Goal: Task Accomplishment & Management: Manage account settings

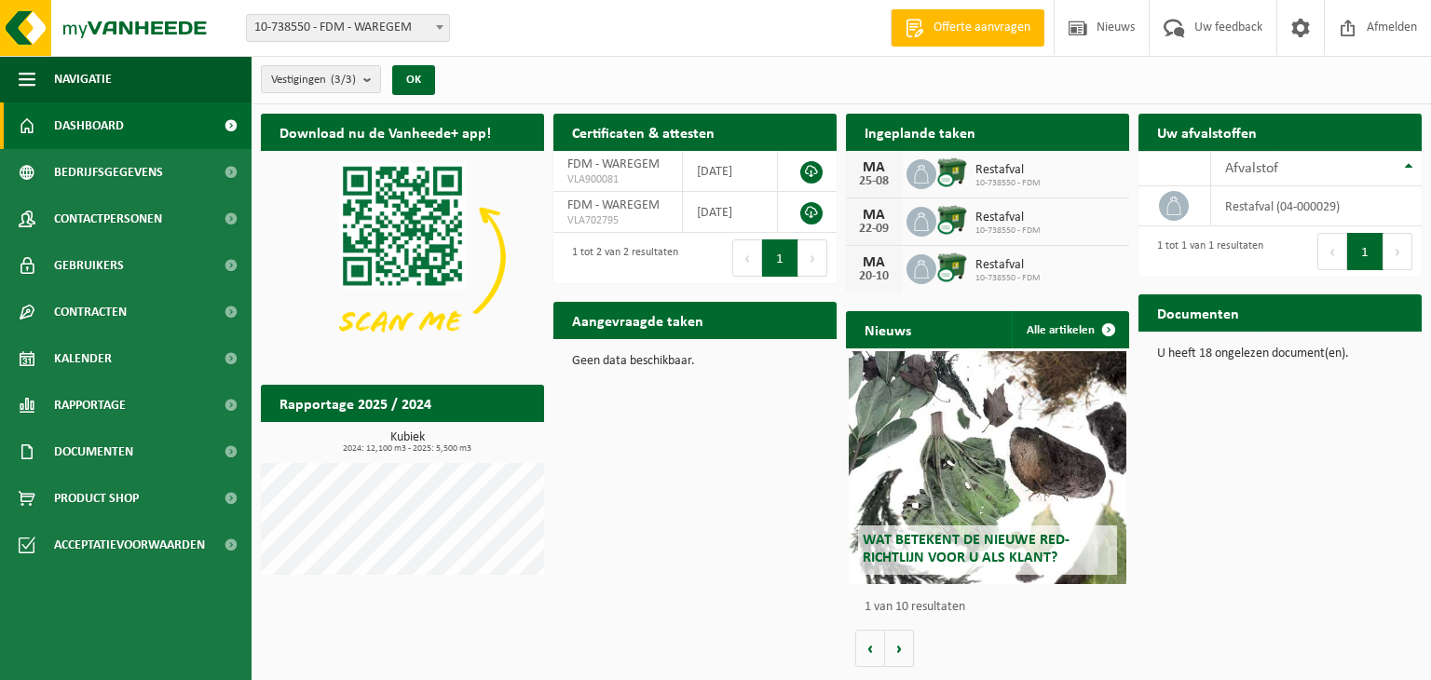
click at [1025, 133] on div "Ingeplande taken Bekijk uw kalender" at bounding box center [987, 132] width 283 height 37
click at [811, 175] on link at bounding box center [811, 172] width 22 height 22
click at [1385, 331] on span at bounding box center [1400, 349] width 37 height 37
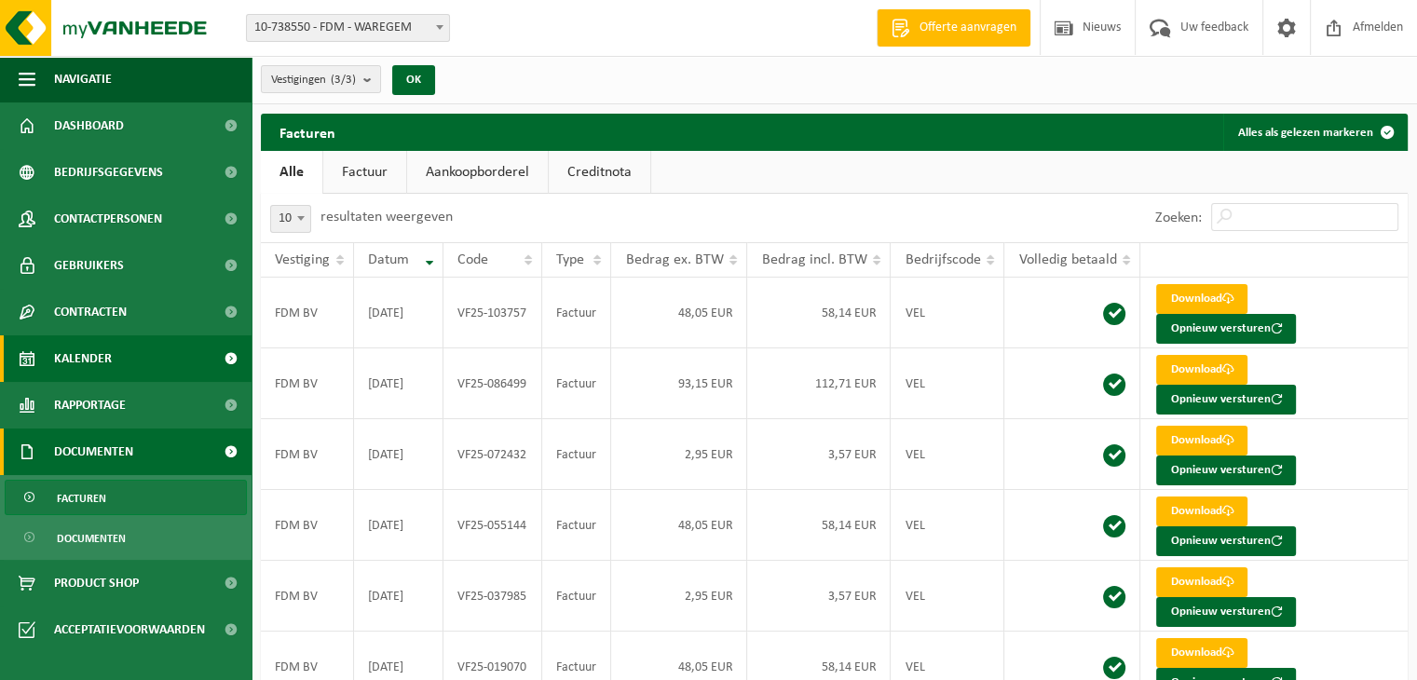
click at [94, 352] on span "Kalender" at bounding box center [83, 358] width 58 height 47
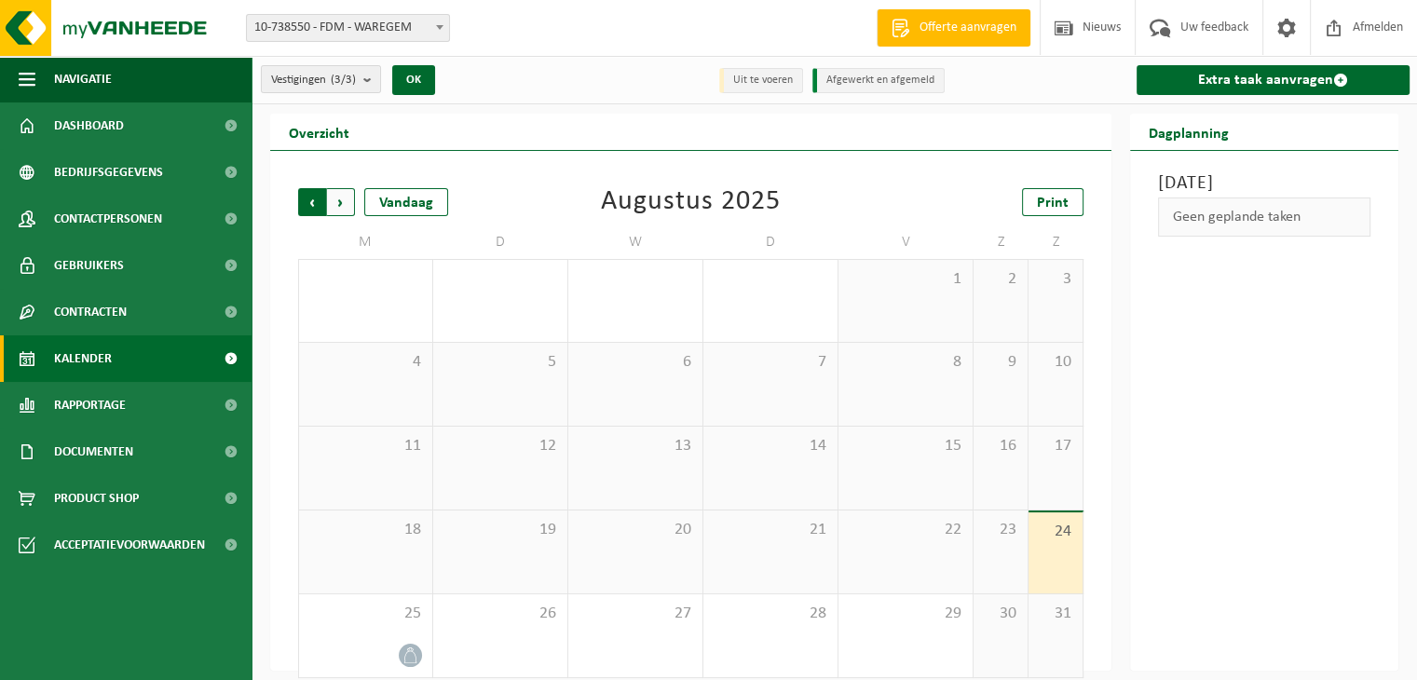
click at [345, 207] on span "Volgende" at bounding box center [341, 202] width 28 height 28
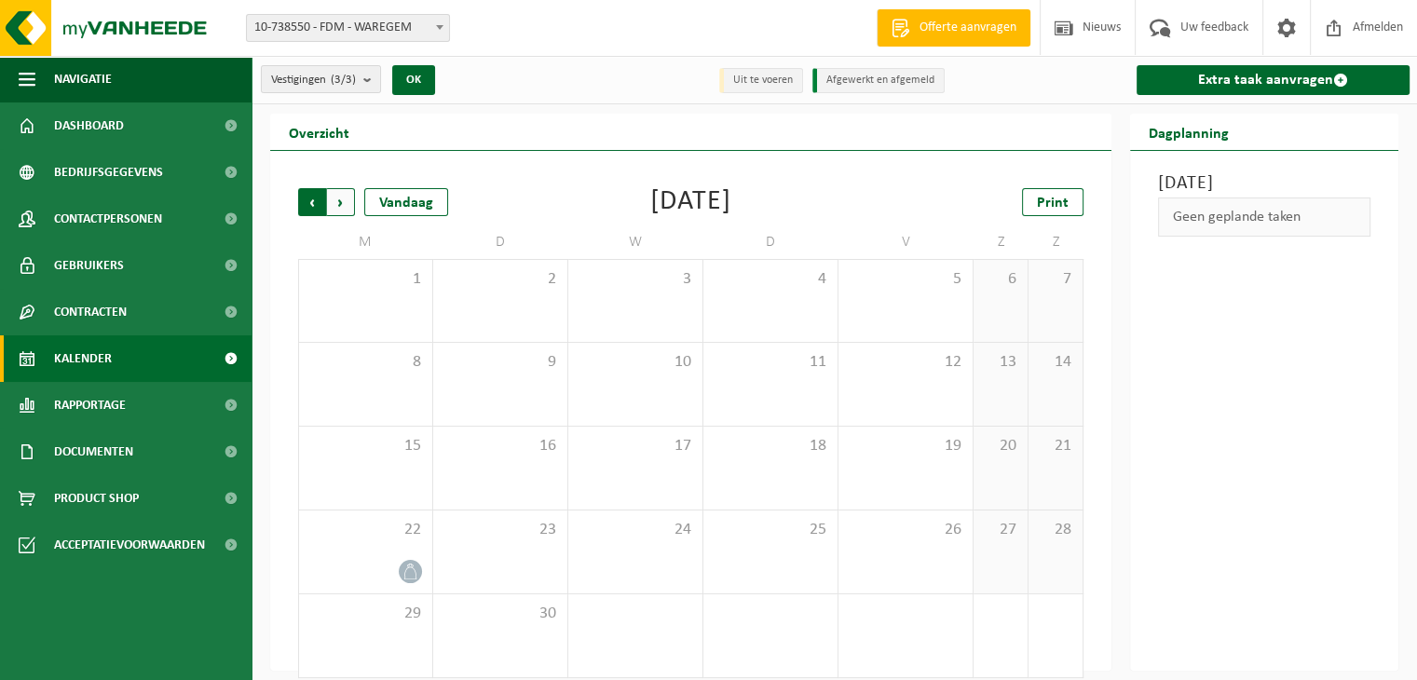
click at [340, 199] on span "Volgende" at bounding box center [341, 202] width 28 height 28
click at [348, 198] on span "Volgende" at bounding box center [341, 202] width 28 height 28
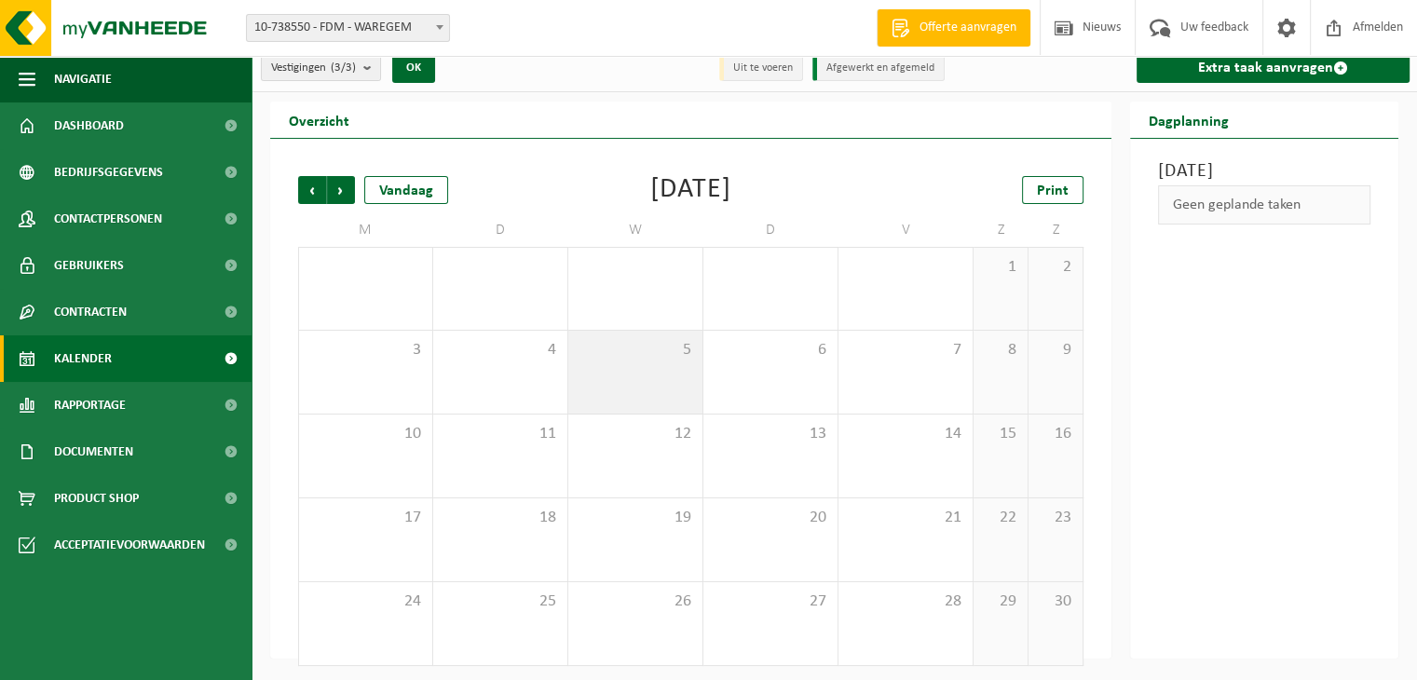
scroll to position [16, 0]
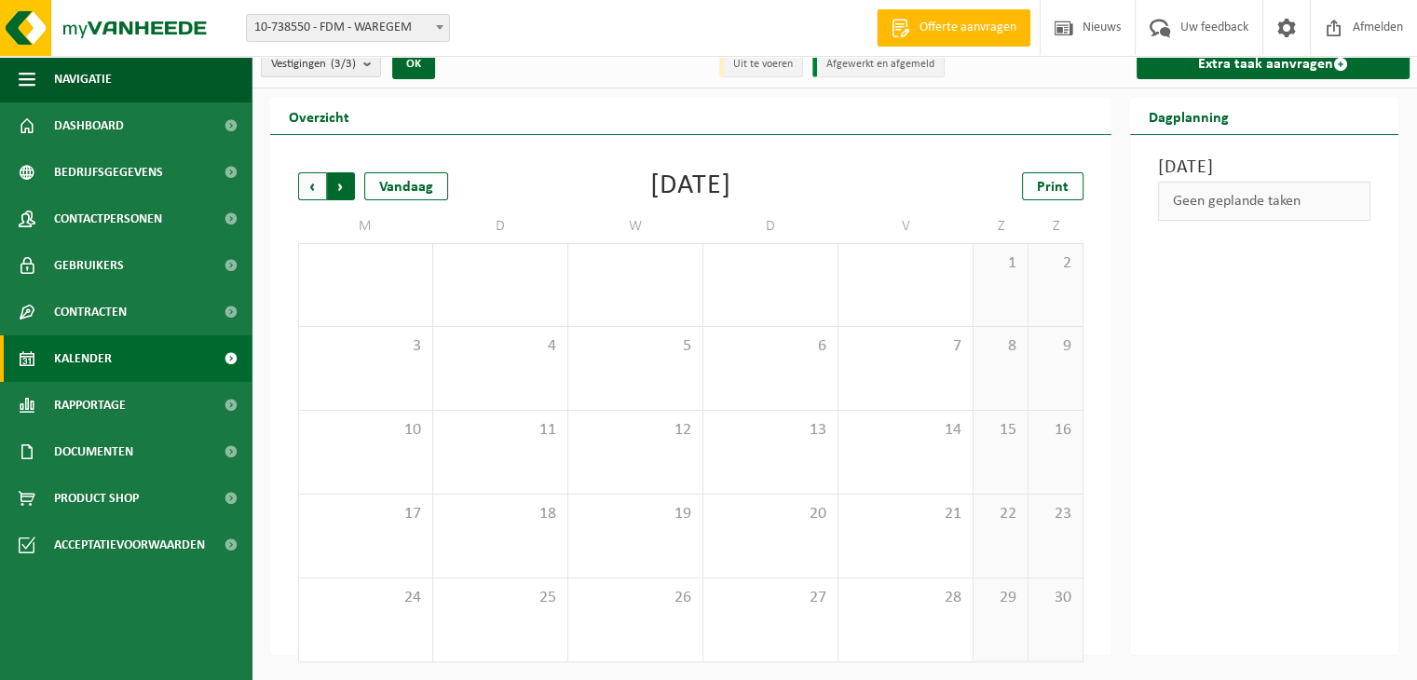
click at [312, 187] on span "Vorige" at bounding box center [312, 186] width 28 height 28
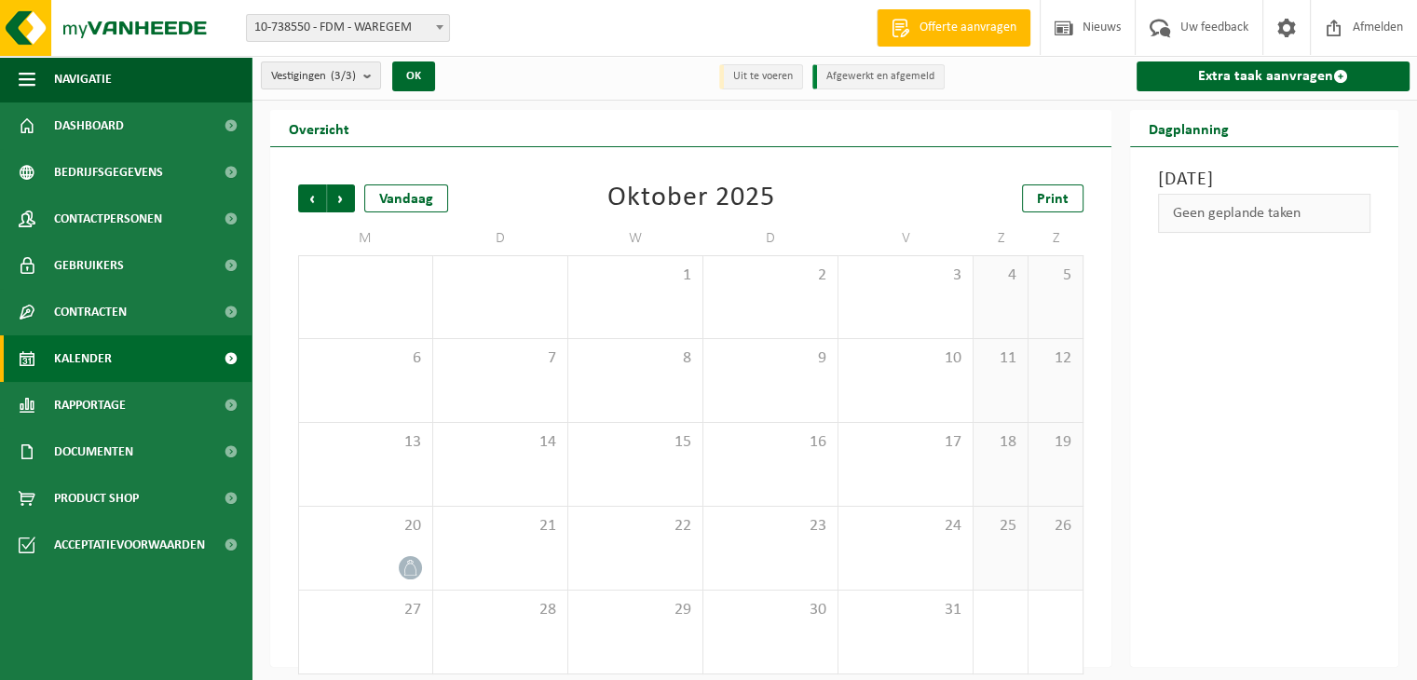
scroll to position [0, 0]
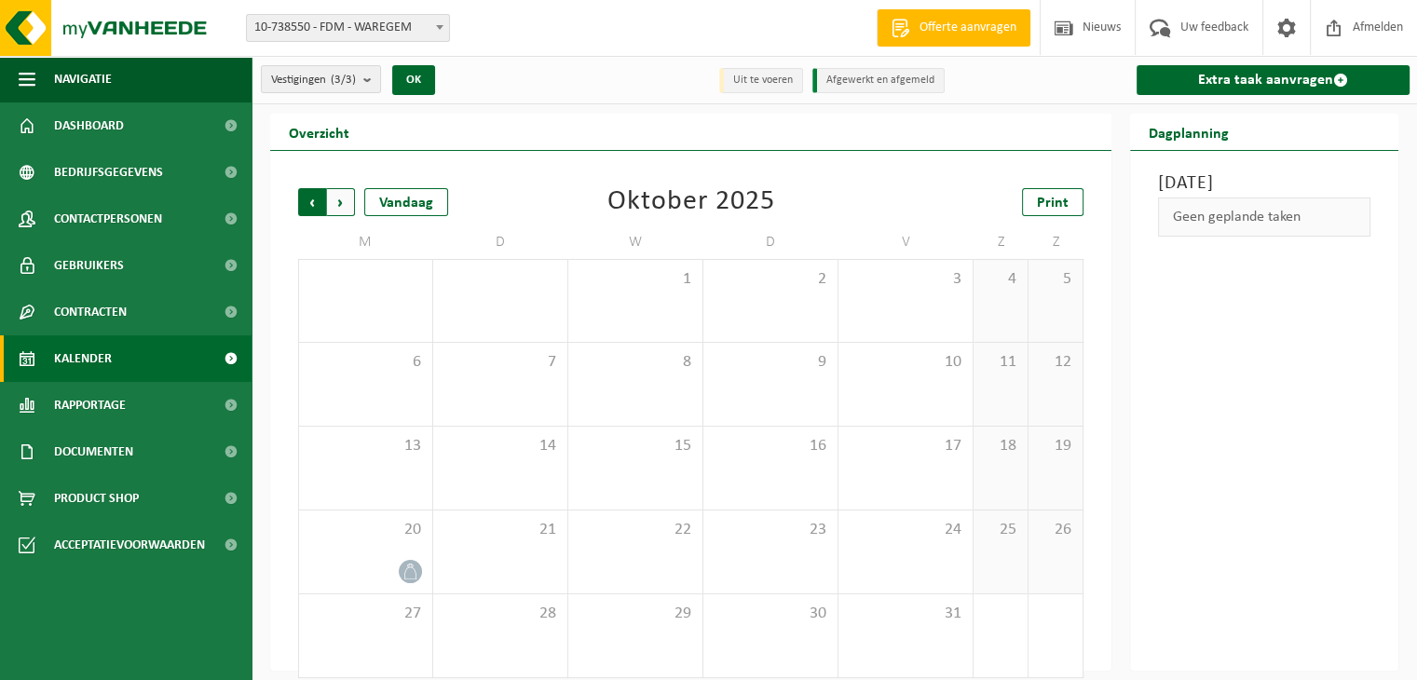
click at [344, 201] on span "Volgende" at bounding box center [341, 202] width 28 height 28
click at [347, 202] on span "Volgende" at bounding box center [341, 202] width 28 height 28
click at [318, 210] on span "Vorige" at bounding box center [312, 202] width 28 height 28
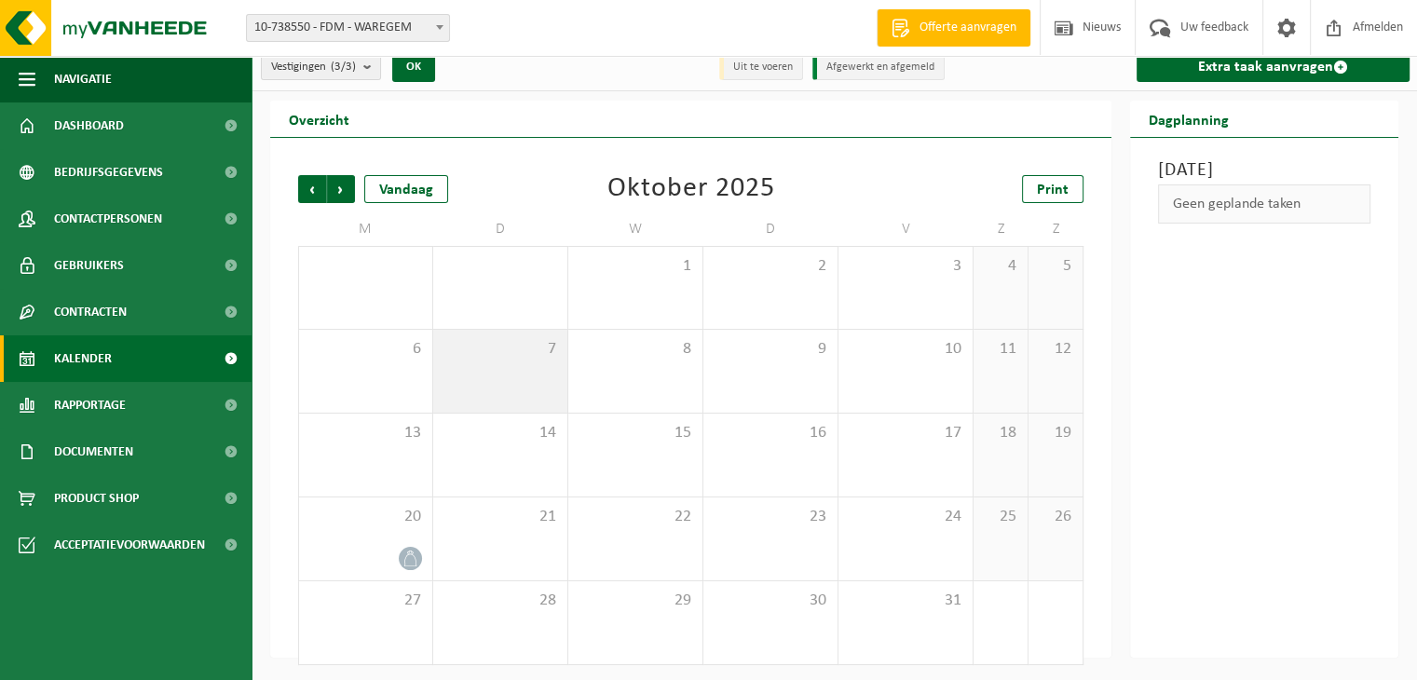
scroll to position [16, 0]
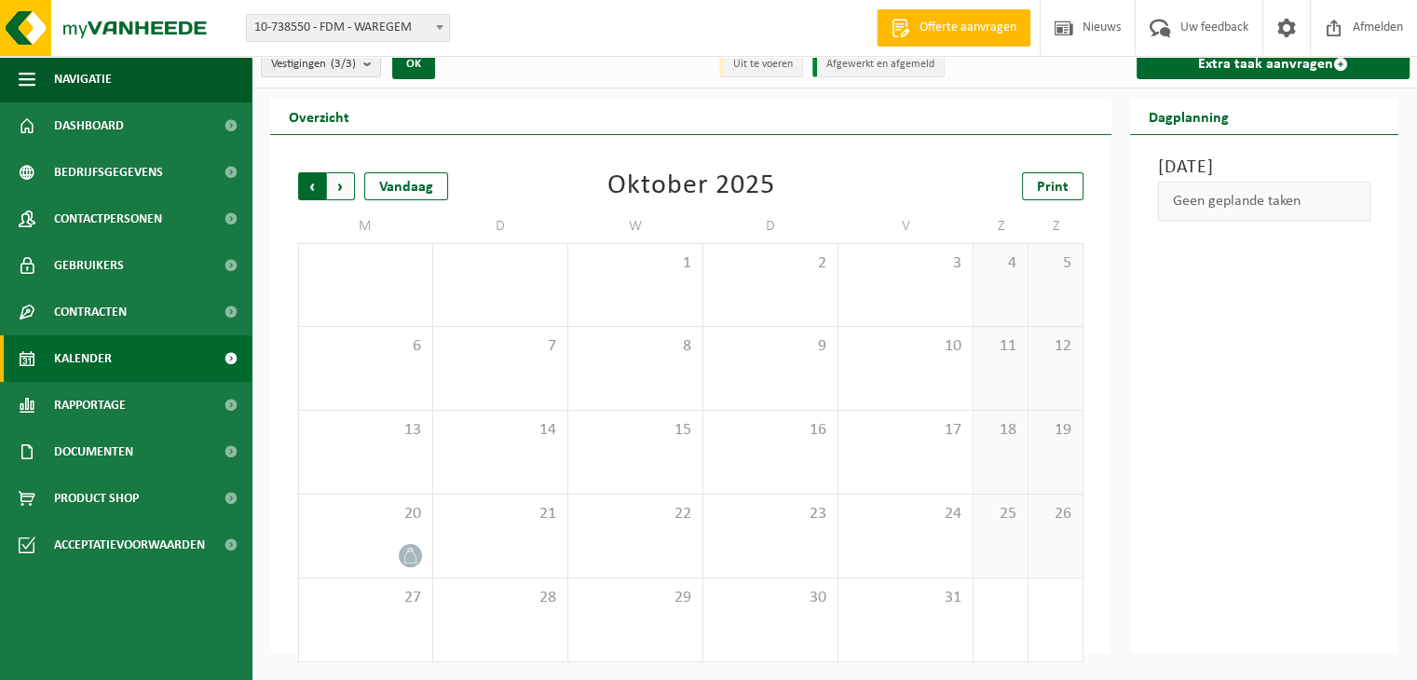
click at [347, 189] on span "Volgende" at bounding box center [341, 186] width 28 height 28
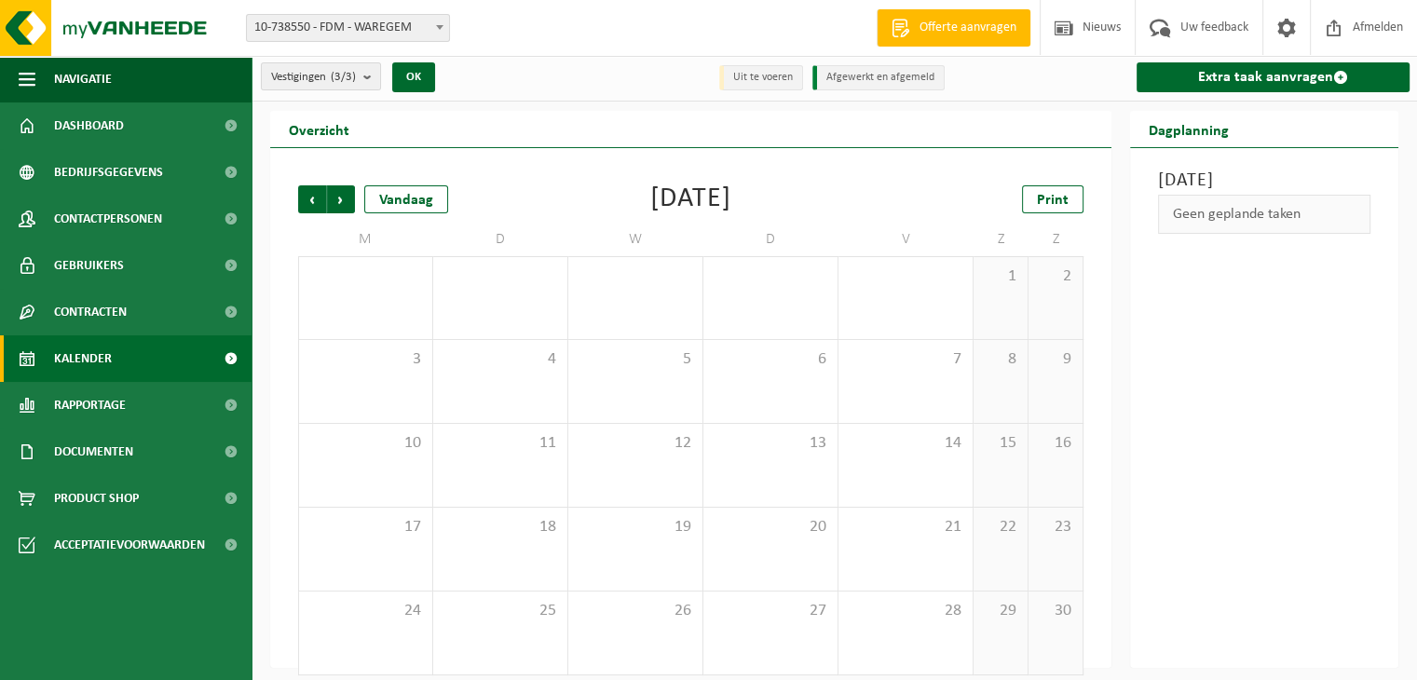
scroll to position [0, 0]
